Goal: Information Seeking & Learning: Learn about a topic

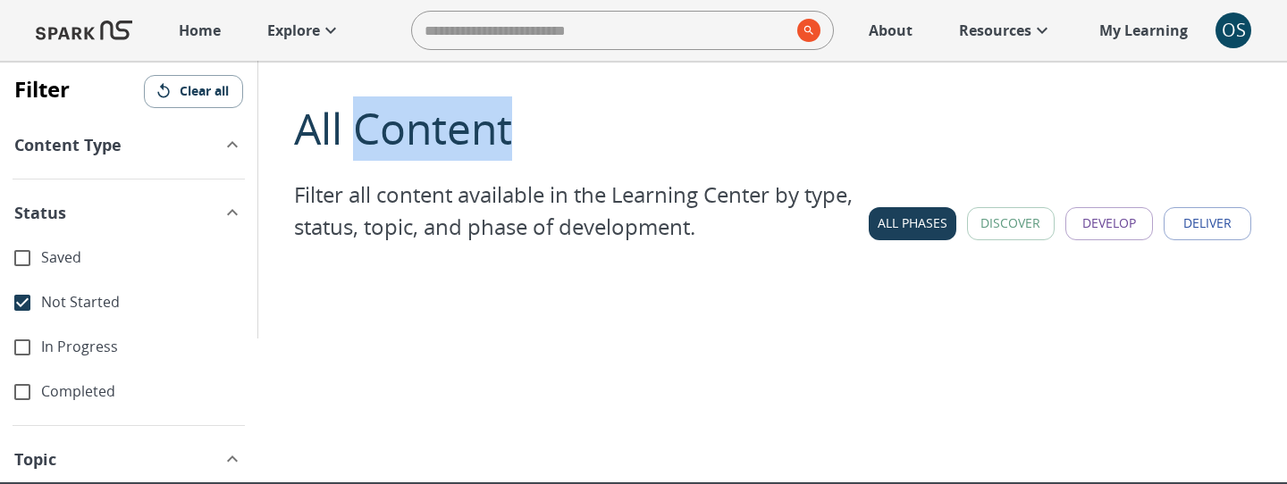
click at [311, 33] on p "Explore" at bounding box center [293, 30] width 53 height 21
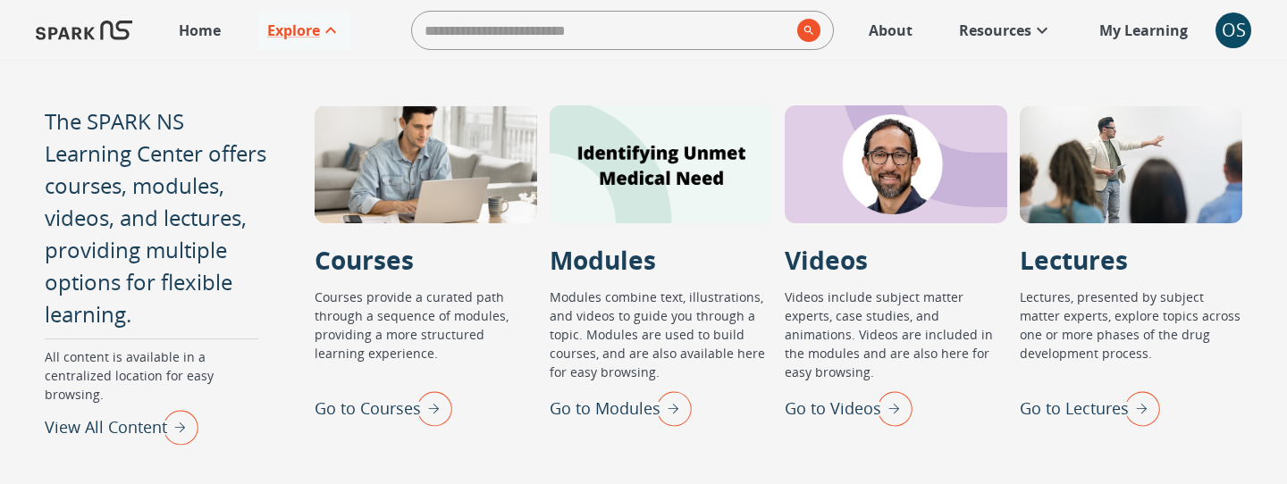
click at [1234, 38] on div "OS" at bounding box center [1234, 31] width 36 height 36
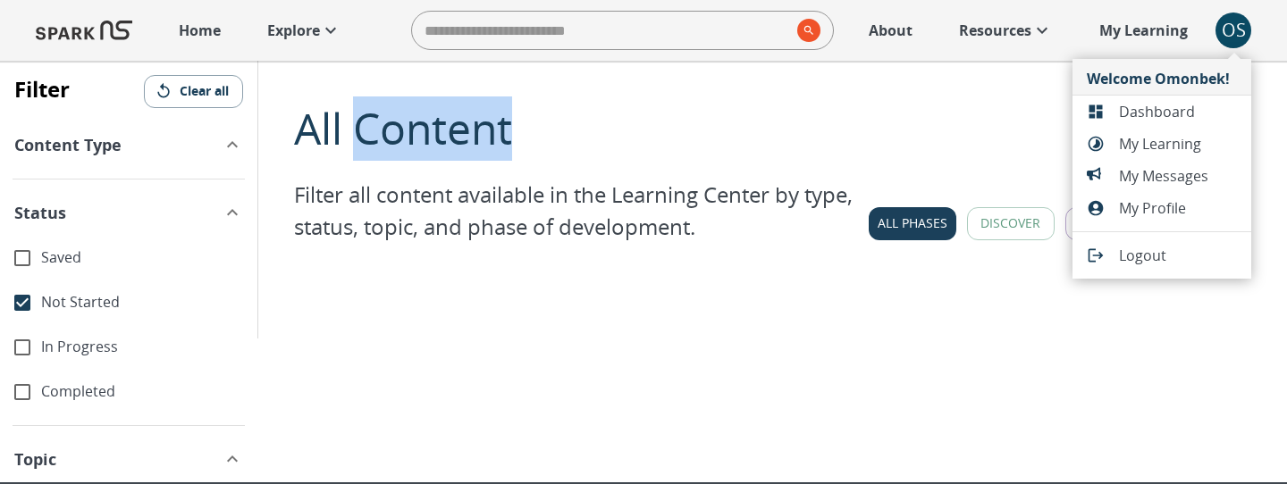
click at [1148, 113] on span "Dashboard" at bounding box center [1178, 111] width 118 height 21
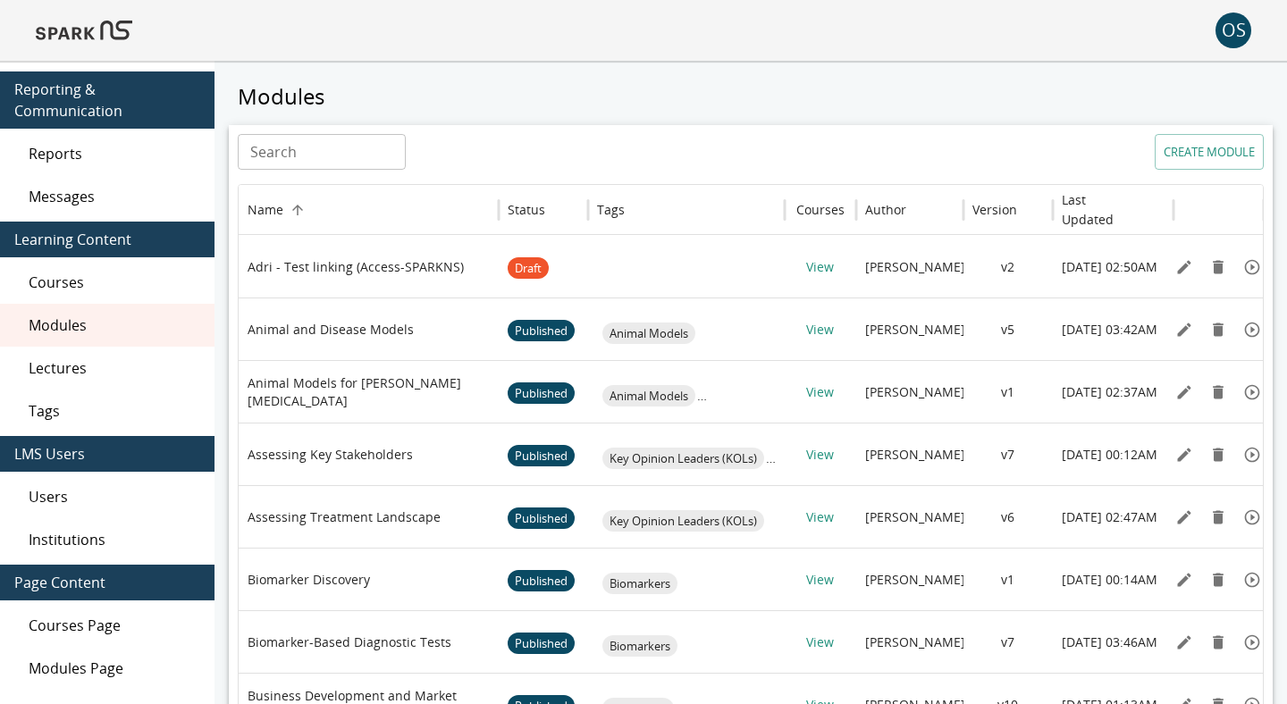
click at [136, 369] on span "Lectures" at bounding box center [115, 368] width 172 height 21
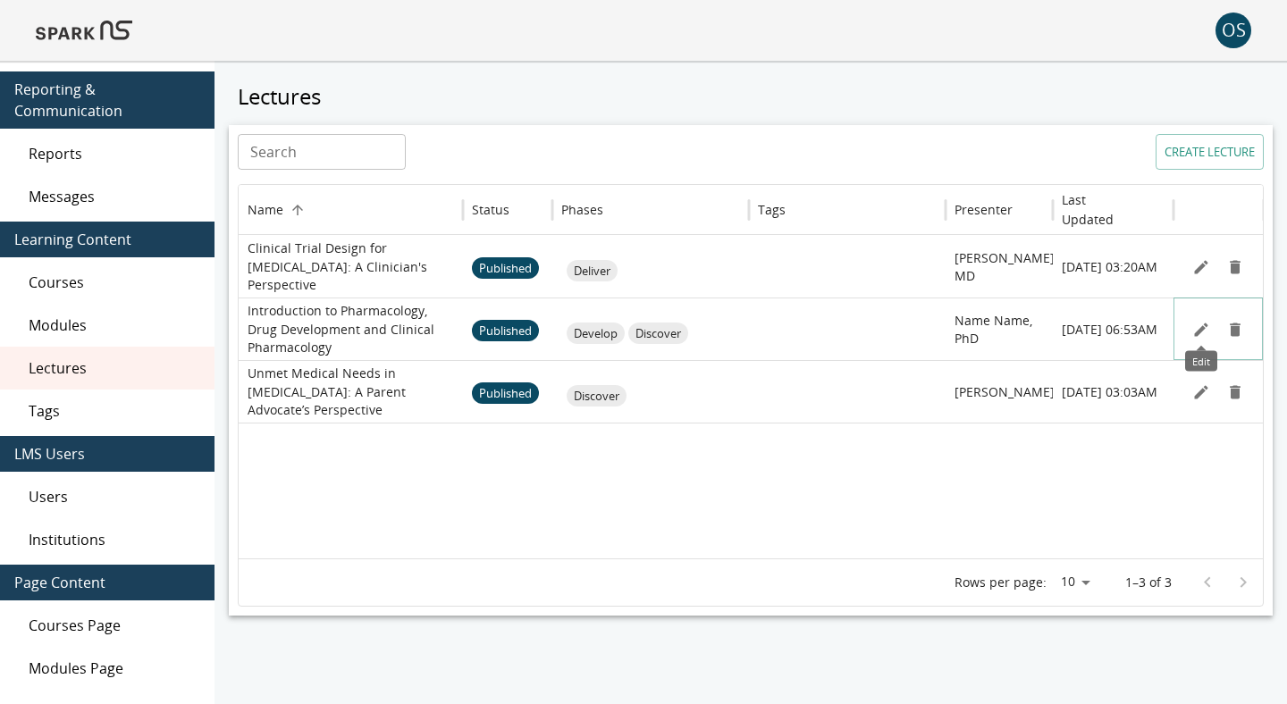
click at [1194, 336] on icon "Edit" at bounding box center [1201, 330] width 18 height 18
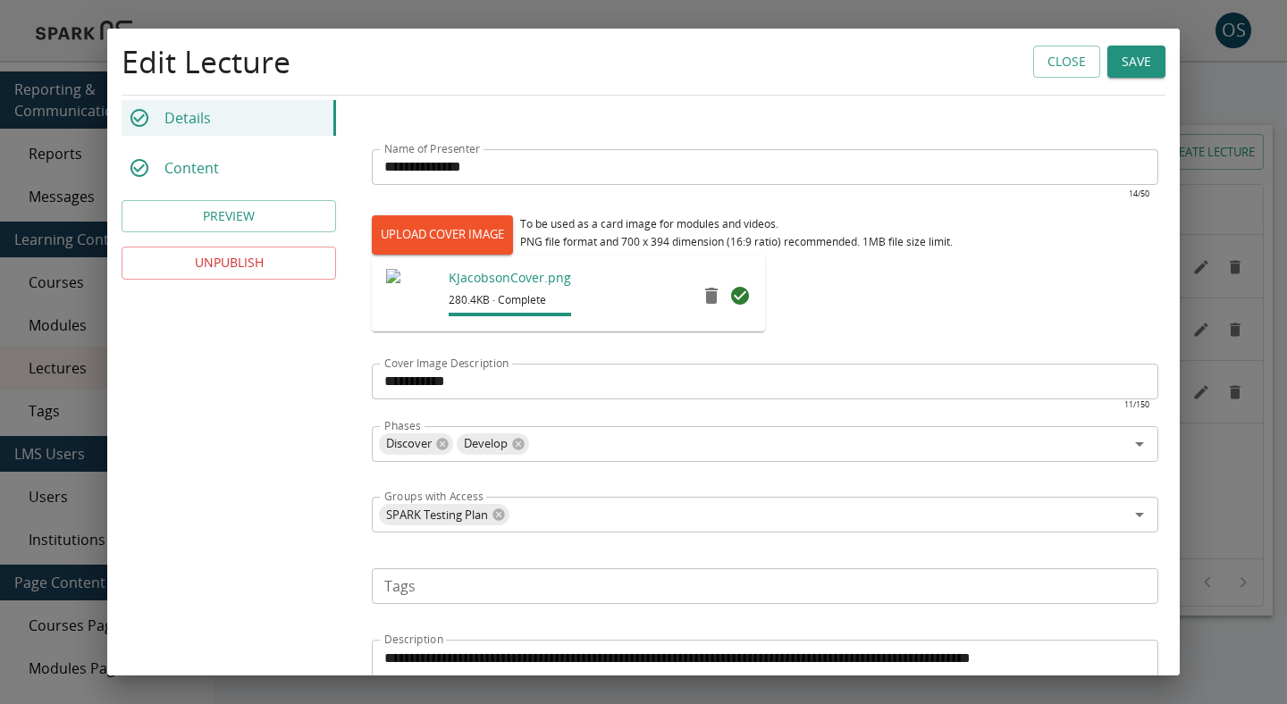
scroll to position [168, 0]
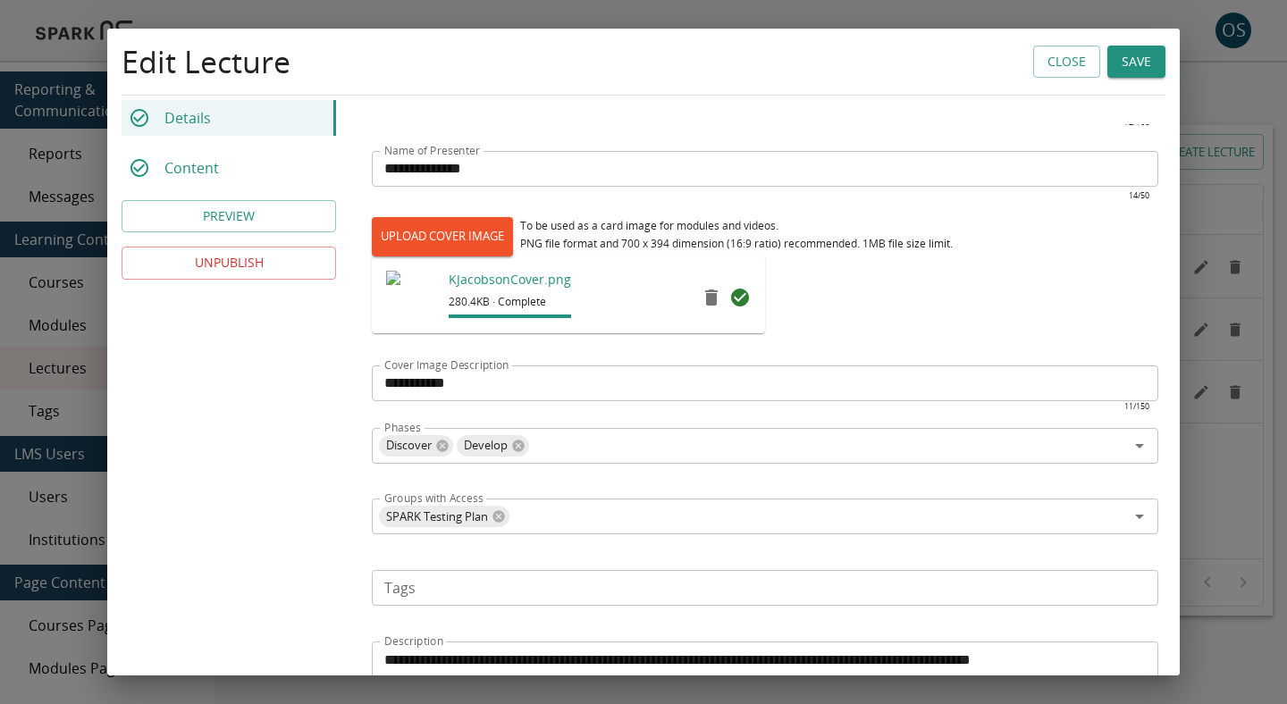
click at [1054, 69] on button "Close" at bounding box center [1066, 62] width 67 height 33
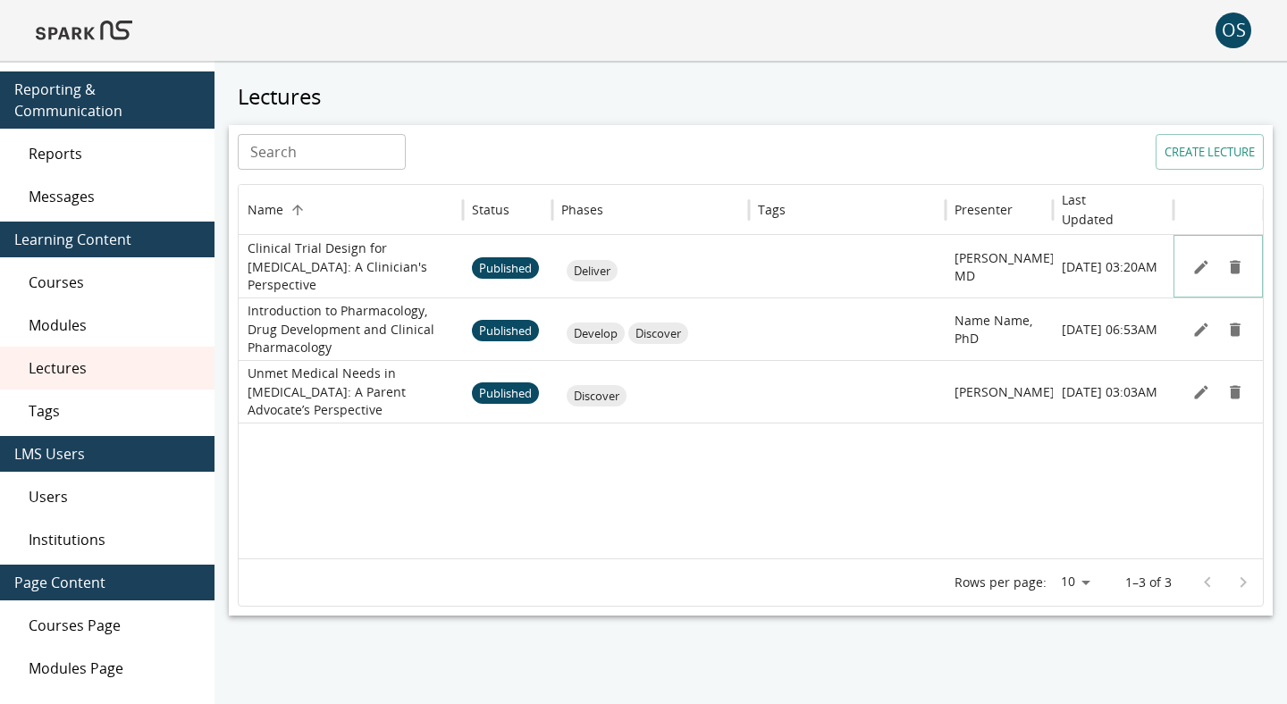
click at [1196, 264] on icon "Edit" at bounding box center [1201, 267] width 18 height 18
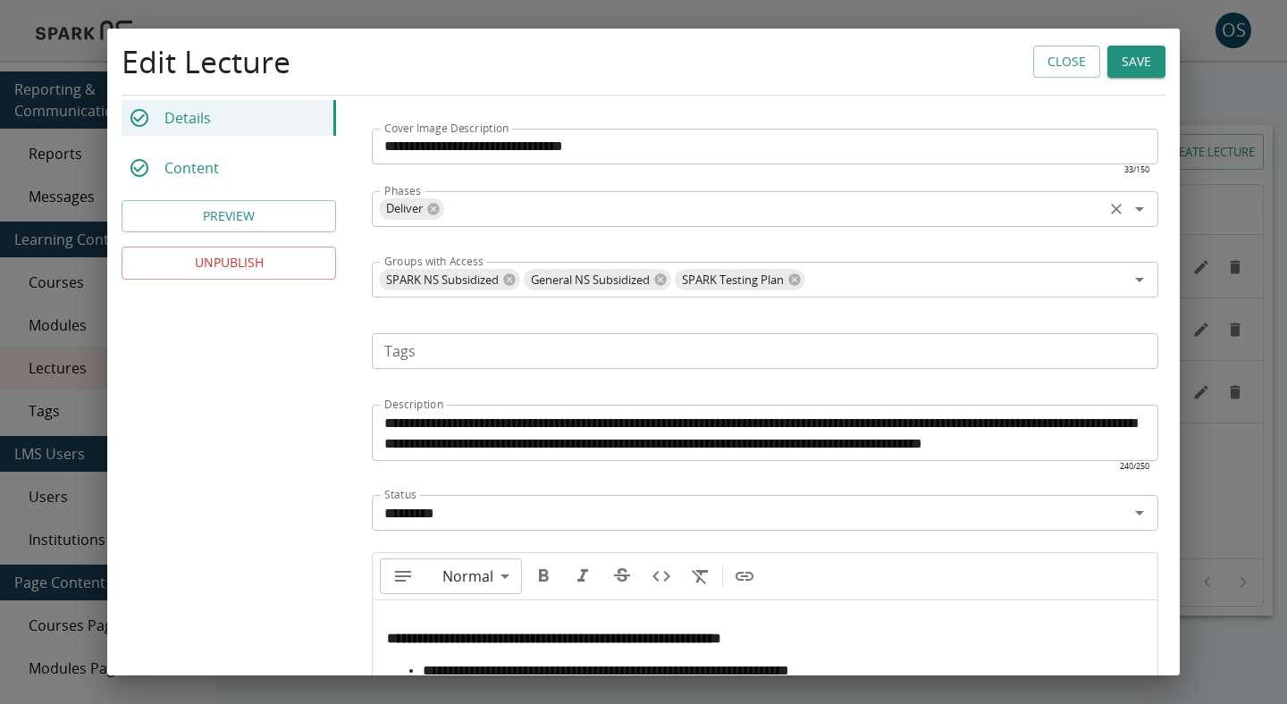
scroll to position [406, 0]
click at [1040, 63] on button "Close" at bounding box center [1066, 62] width 67 height 33
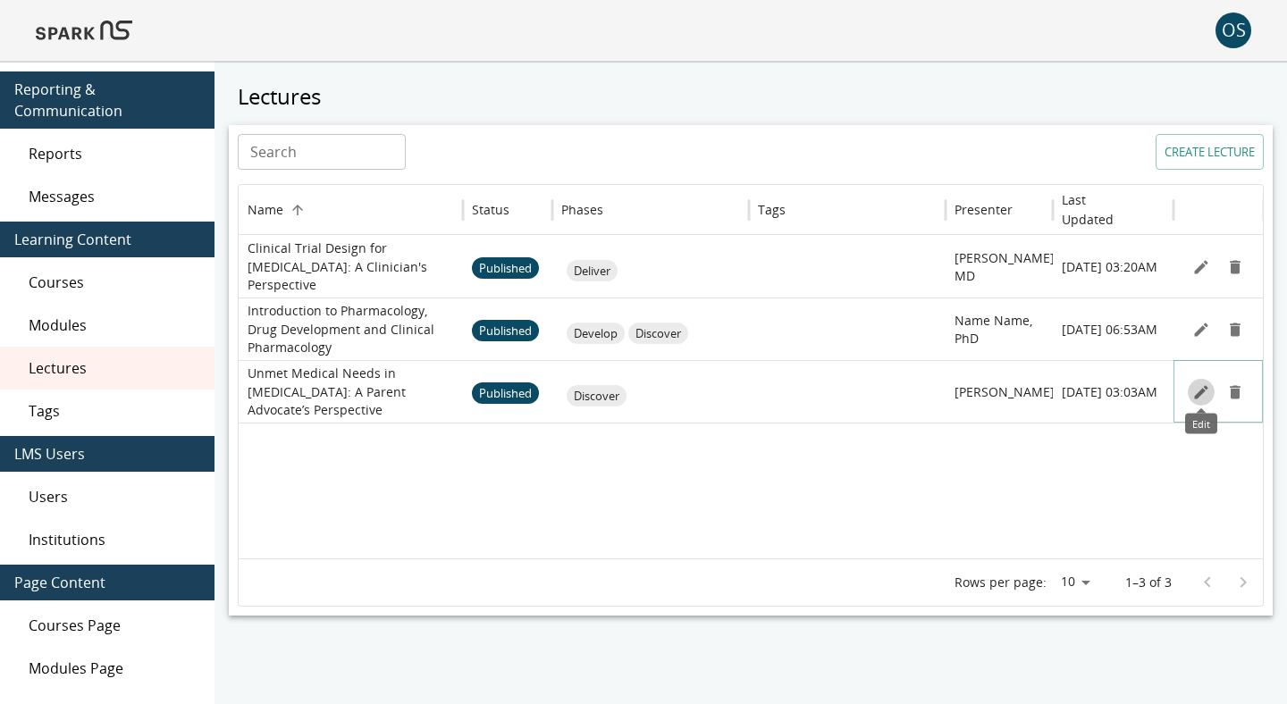
click at [1199, 388] on icon "Edit" at bounding box center [1201, 392] width 18 height 18
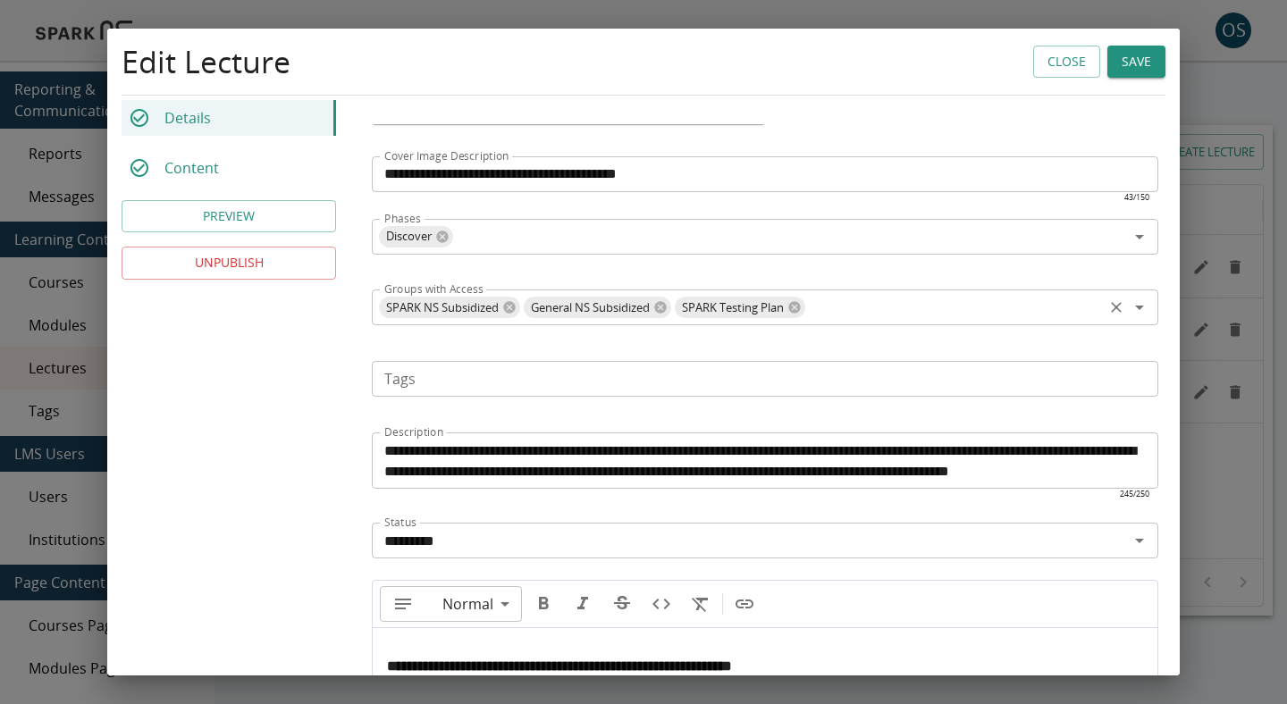
scroll to position [380, 0]
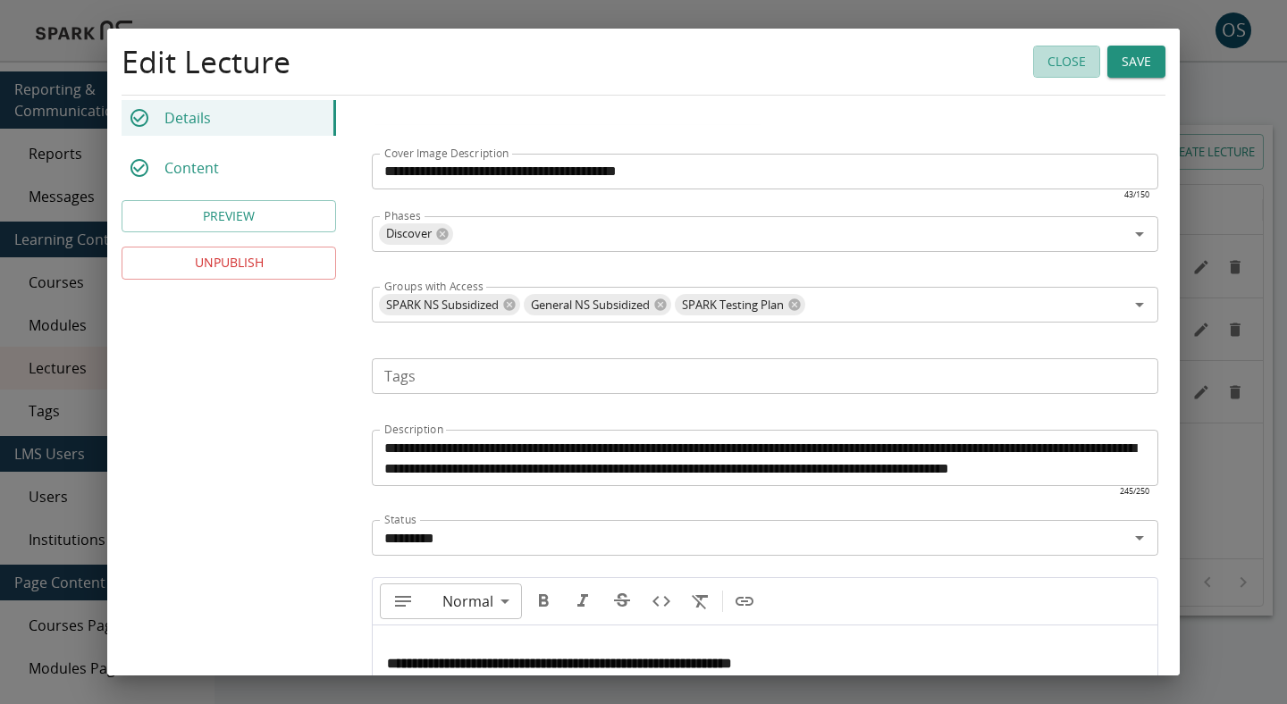
click at [1056, 73] on button "Close" at bounding box center [1066, 62] width 67 height 33
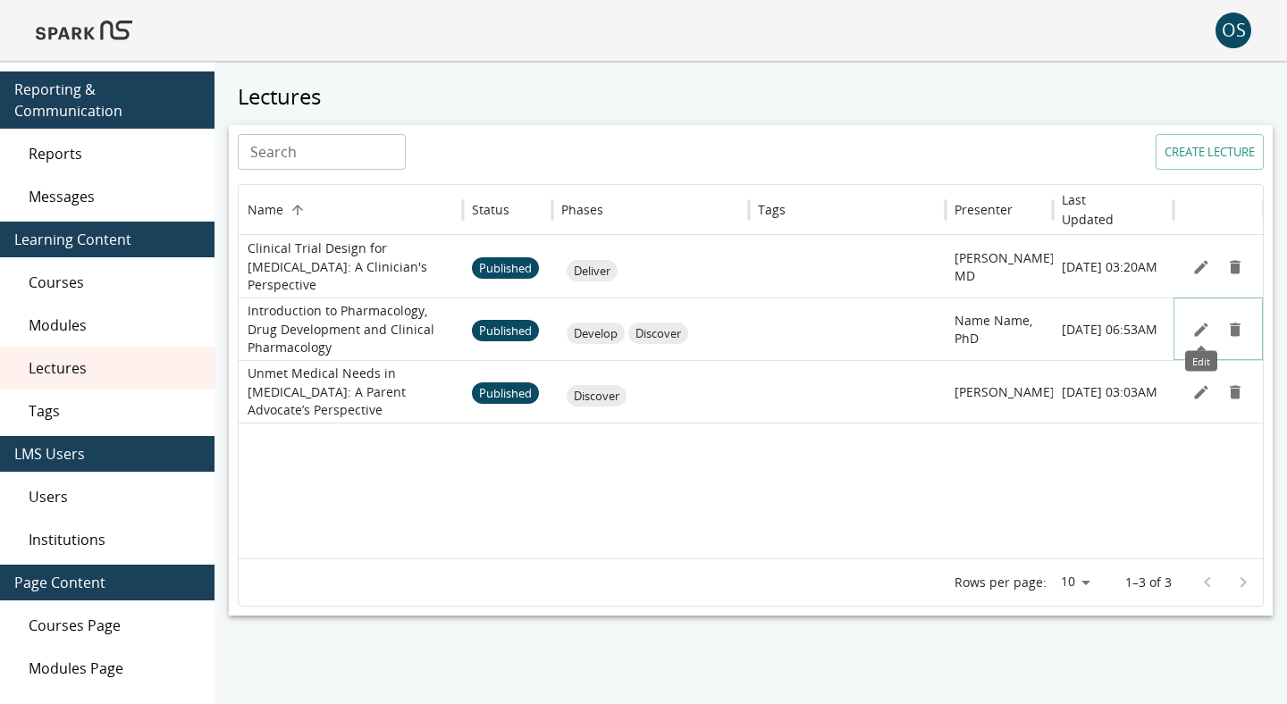
click at [1198, 331] on icon "Edit" at bounding box center [1200, 329] width 13 height 13
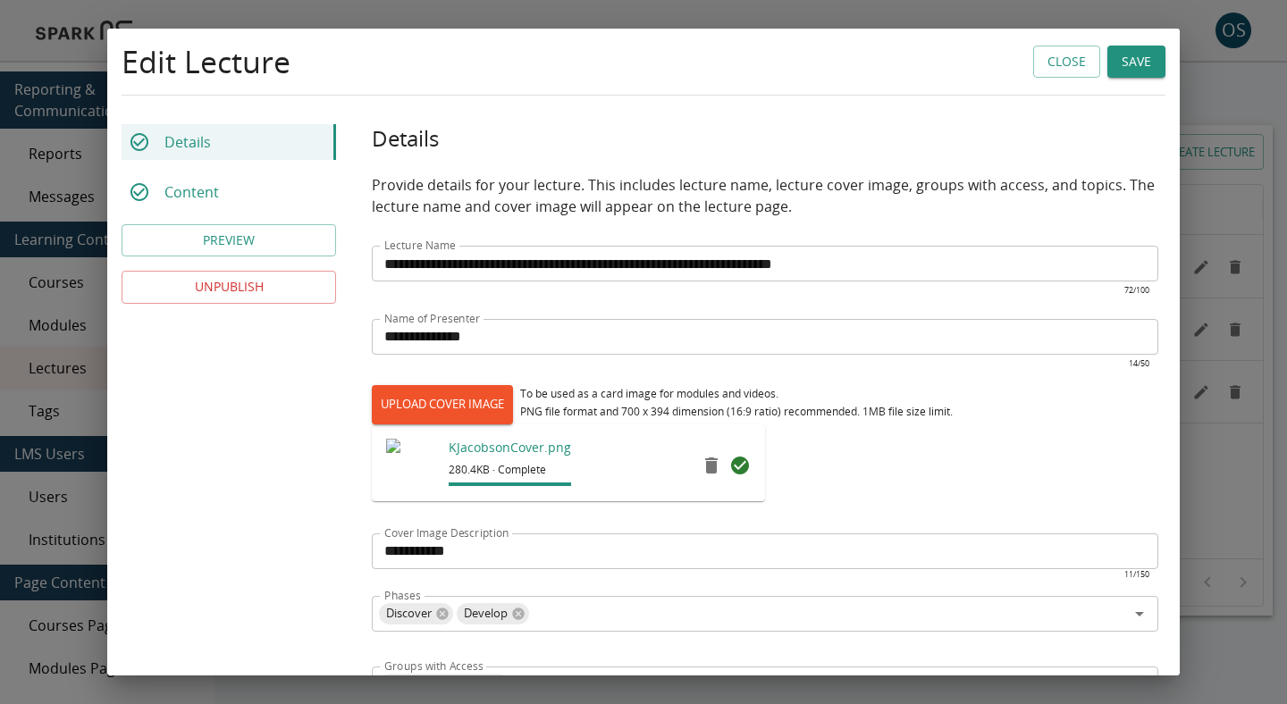
scroll to position [377, 0]
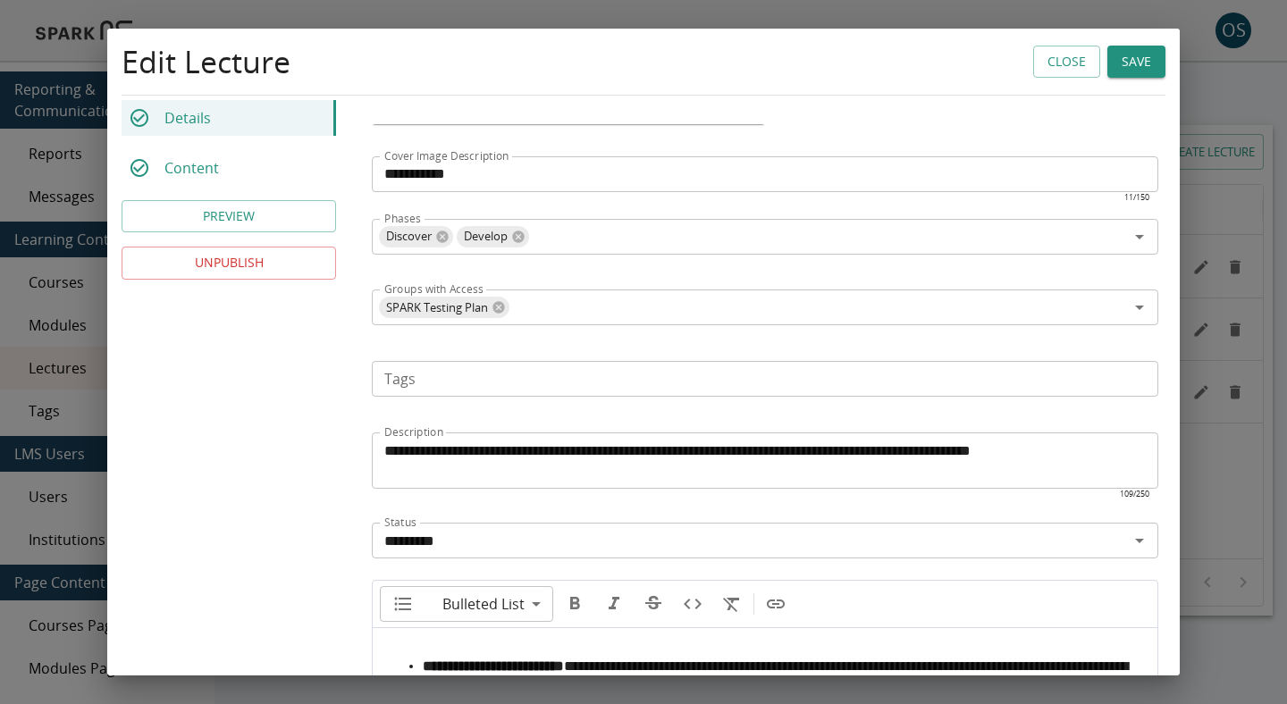
click at [1072, 63] on button "Close" at bounding box center [1066, 62] width 67 height 33
